Goal: Obtain resource: Obtain resource

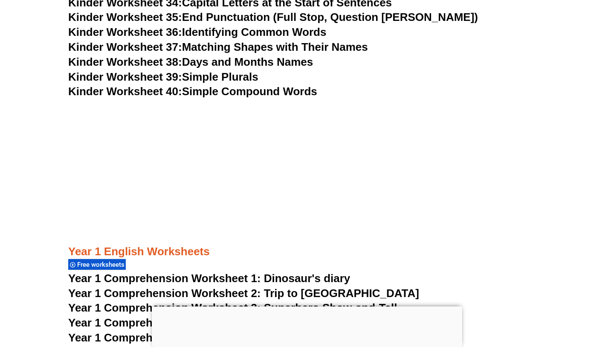
scroll to position [856, 0]
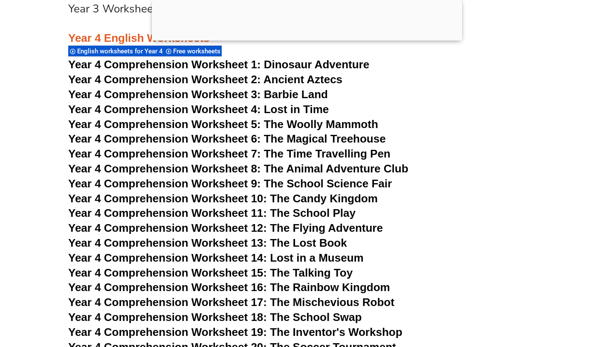
scroll to position [3498, 0]
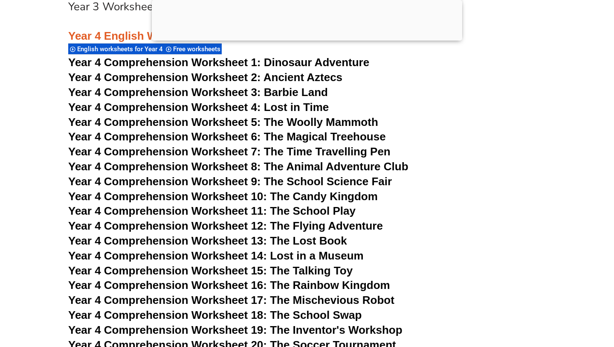
click at [289, 252] on span "Year 4 Comprehension Worksheet 14: Lost in a Museum" at bounding box center [215, 255] width 295 height 13
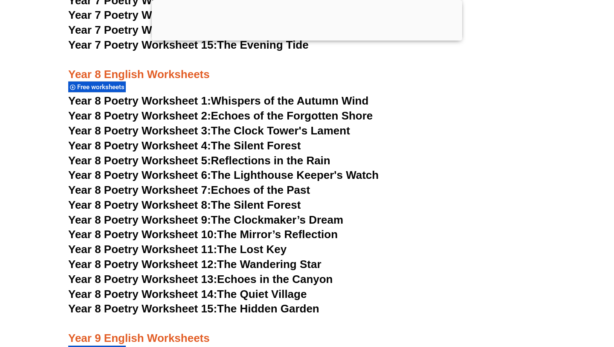
scroll to position [2078, 0]
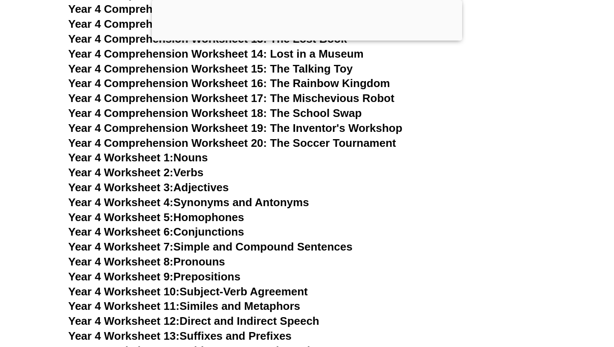
scroll to position [3699, 0]
click at [201, 230] on link "Year 4 Worksheet 6: Conjunctions" at bounding box center [156, 232] width 176 height 13
click at [229, 215] on link "Year 4 Worksheet 5: Homophones" at bounding box center [156, 217] width 176 height 13
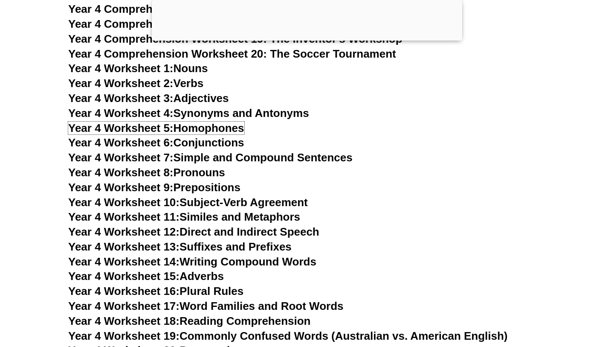
scroll to position [3796, 0]
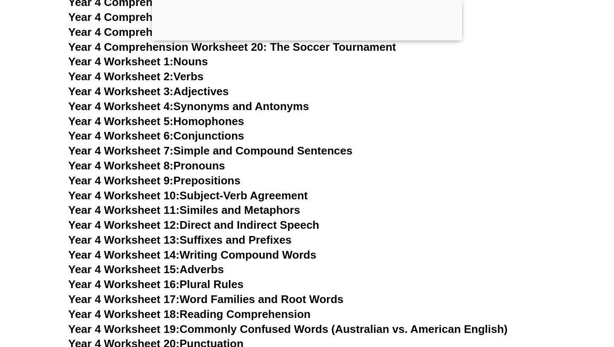
click at [195, 176] on link "Year 4 Worksheet 9: Prepositions" at bounding box center [154, 180] width 172 height 13
click at [253, 240] on link "Year 4 Worksheet 13: Suffixes and Prefixes" at bounding box center [179, 239] width 223 height 13
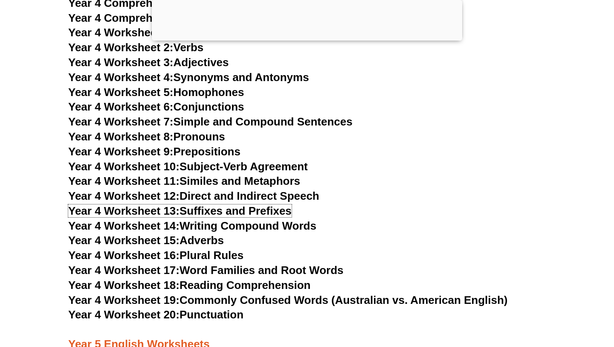
scroll to position [3825, 0]
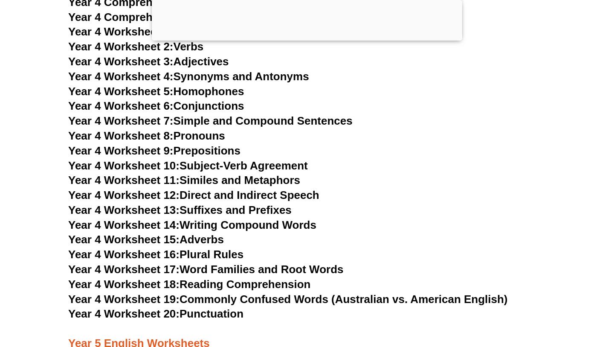
click at [251, 269] on link "Year 4 Worksheet 17: Word Families and Root Words" at bounding box center [205, 269] width 275 height 13
click at [227, 254] on link "Year 4 Worksheet 16: Plural Rules" at bounding box center [155, 254] width 175 height 13
click at [216, 313] on link "Year 4 Worksheet 20: Punctuation" at bounding box center [155, 313] width 175 height 13
